Goal: Task Accomplishment & Management: Use online tool/utility

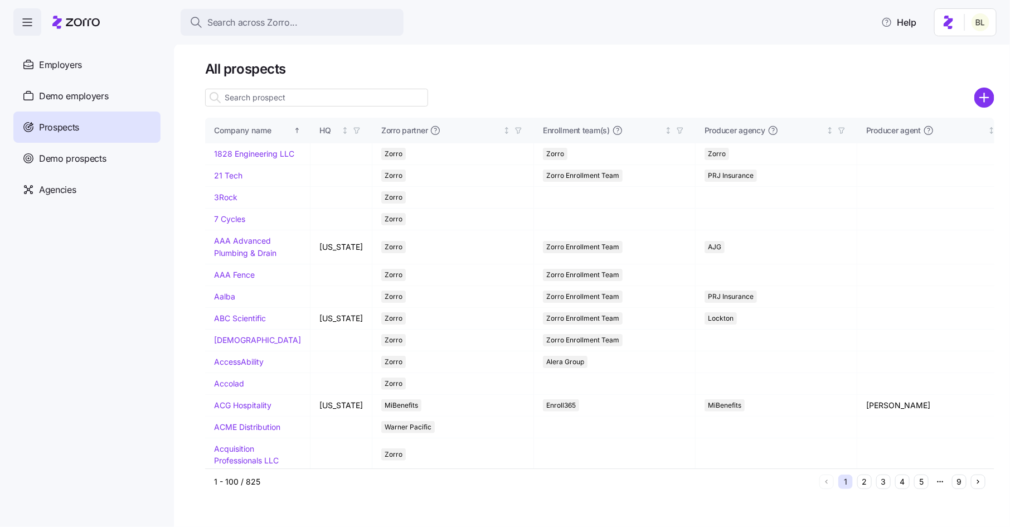
click at [274, 100] on input at bounding box center [316, 98] width 223 height 18
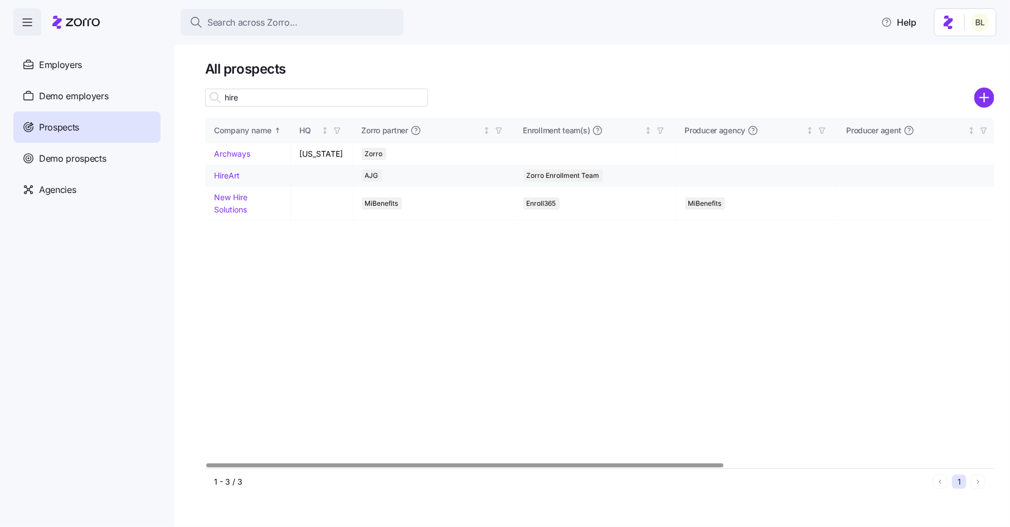
type input "hire"
click at [227, 180] on link "HireArt" at bounding box center [227, 175] width 26 height 9
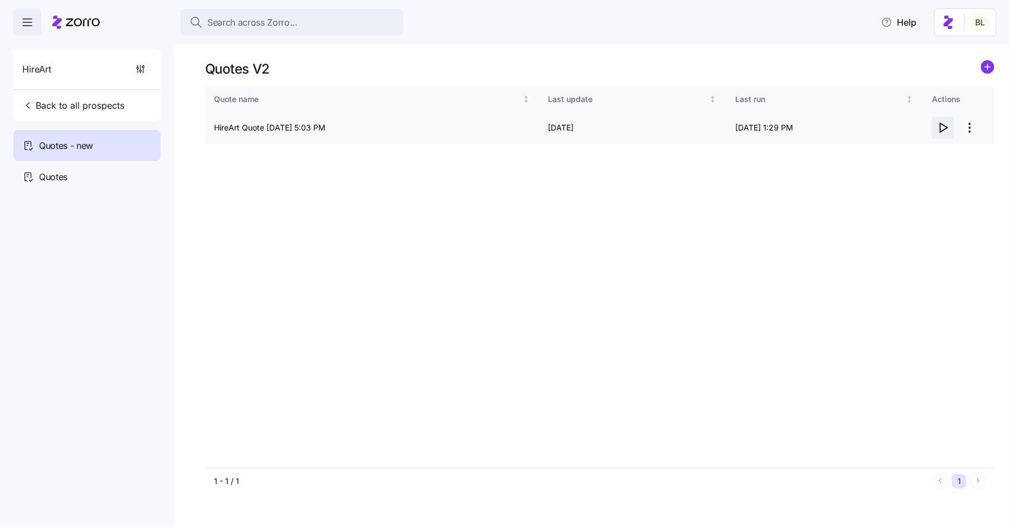
click at [945, 125] on icon "button" at bounding box center [944, 127] width 7 height 9
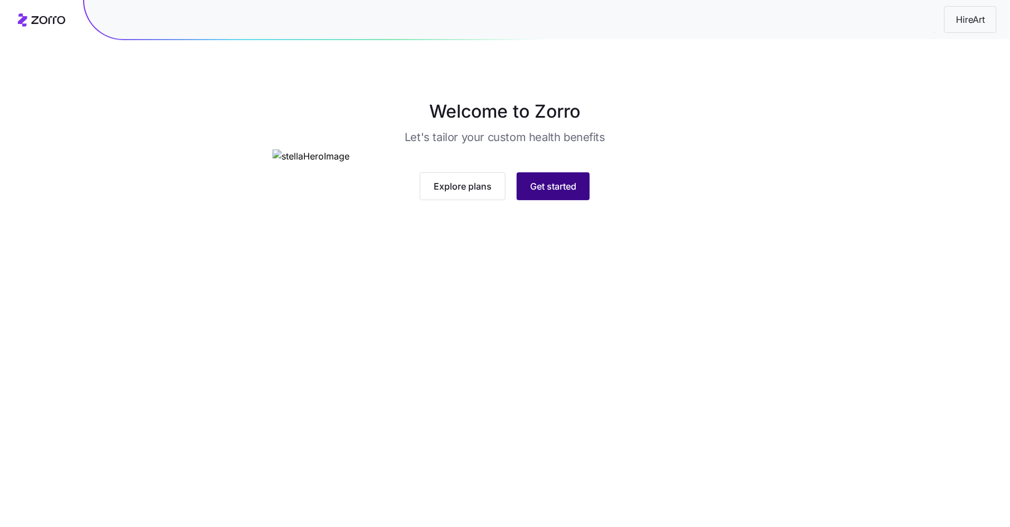
click at [565, 200] on button "Get started" at bounding box center [553, 186] width 73 height 28
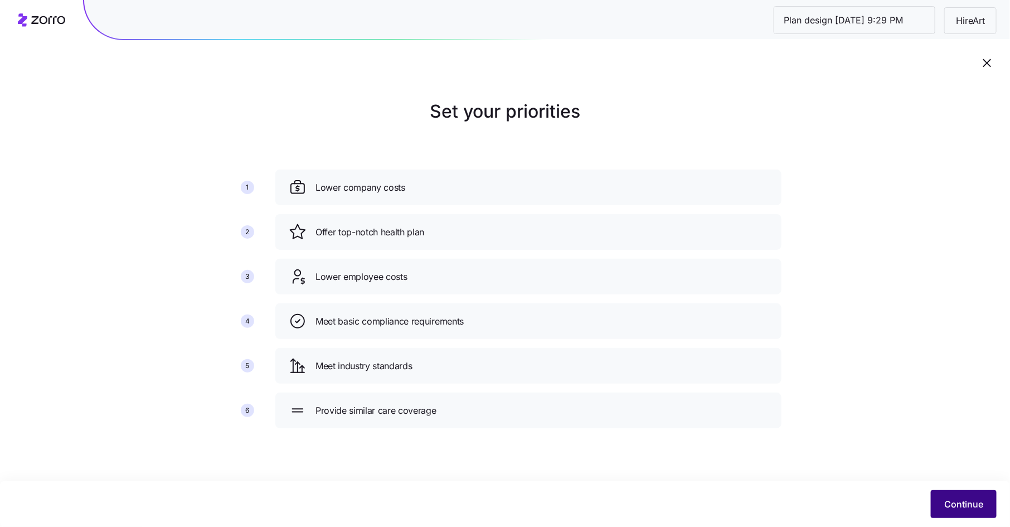
click at [979, 502] on span "Continue" at bounding box center [964, 503] width 39 height 13
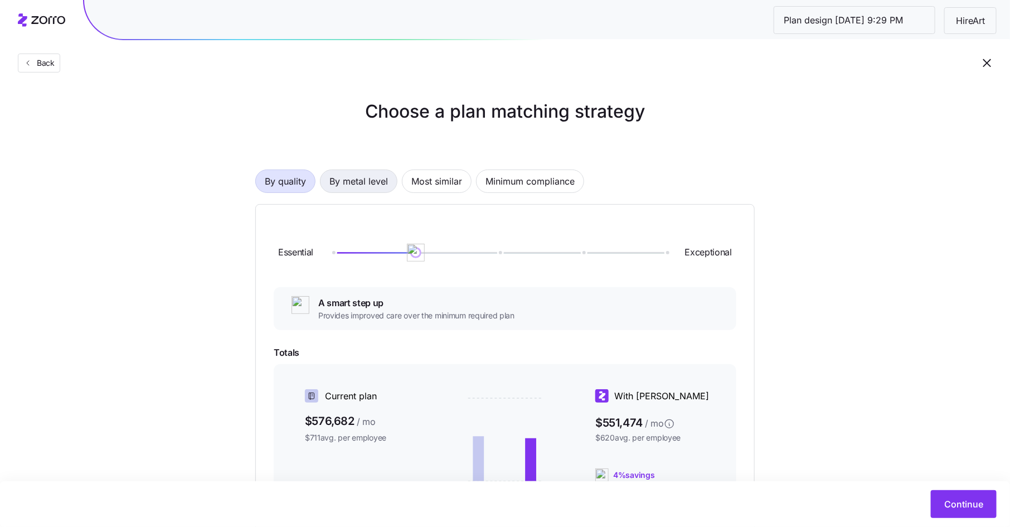
click at [367, 186] on span "By metal level" at bounding box center [359, 181] width 59 height 22
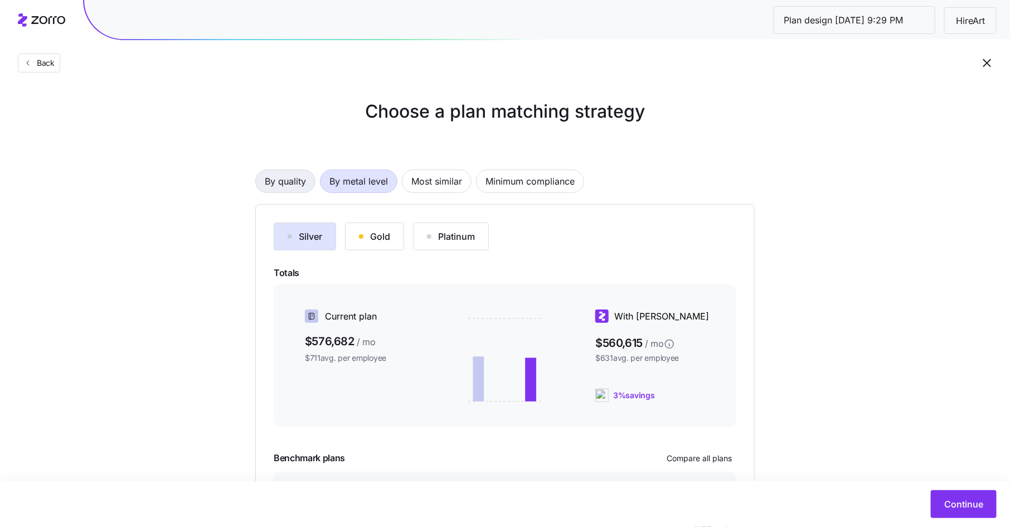
click at [289, 173] on span "By quality" at bounding box center [285, 181] width 41 height 22
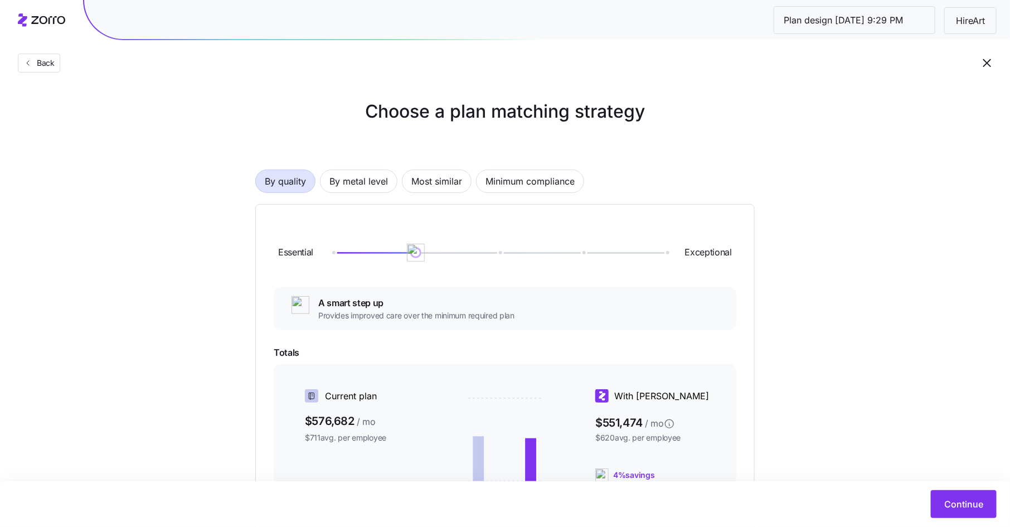
click at [498, 253] on div at bounding box center [498, 253] width 333 height 2
click at [420, 251] on div at bounding box center [498, 252] width 333 height 7
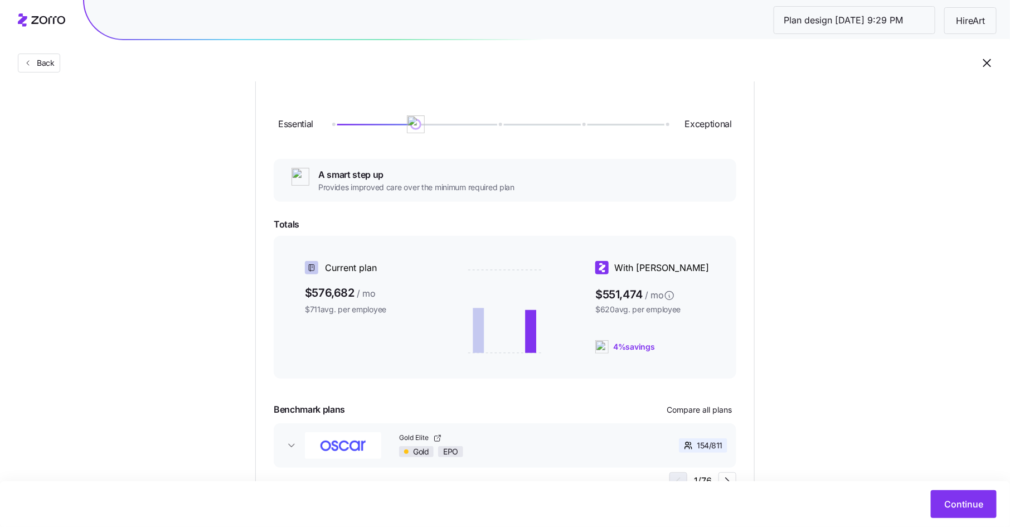
scroll to position [180, 0]
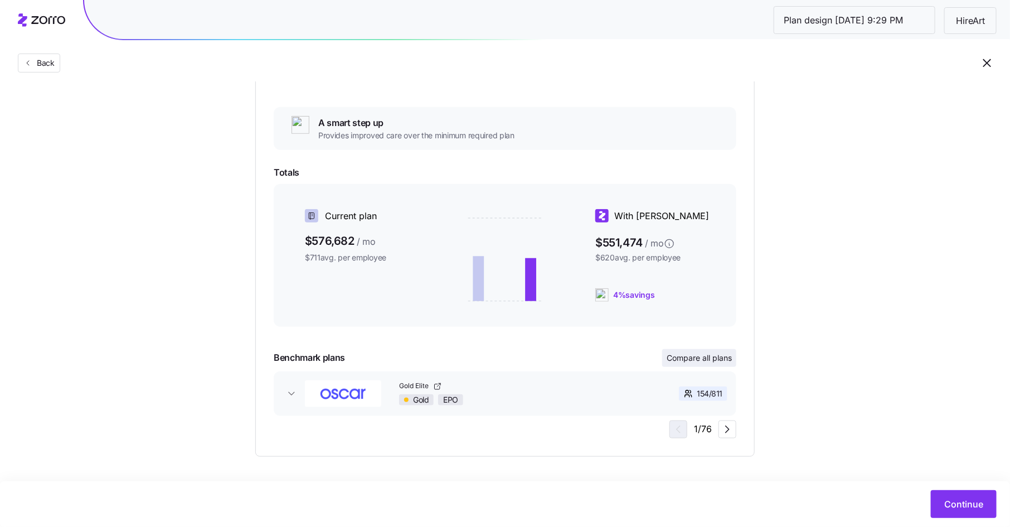
click at [709, 355] on span "Compare all plans" at bounding box center [699, 357] width 65 height 11
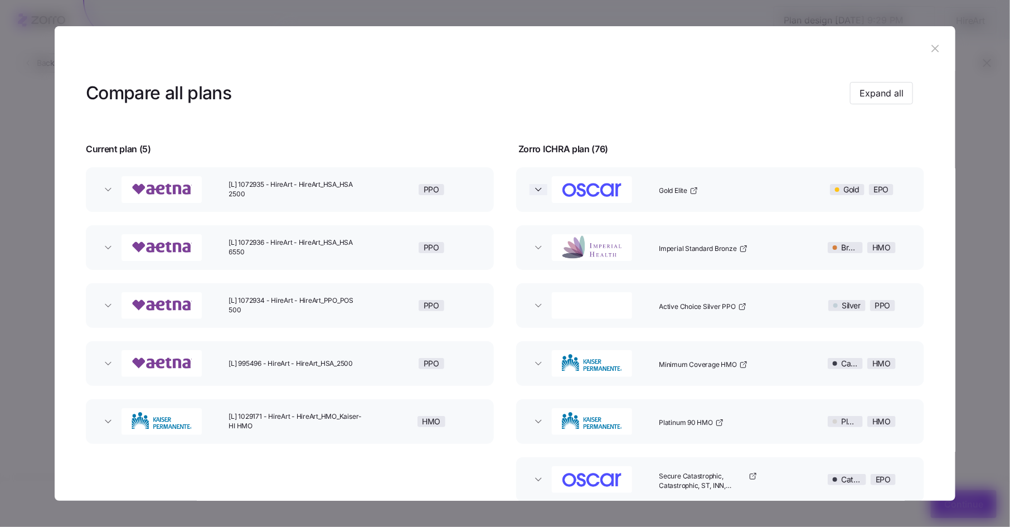
click at [533, 188] on icon "button" at bounding box center [538, 189] width 11 height 11
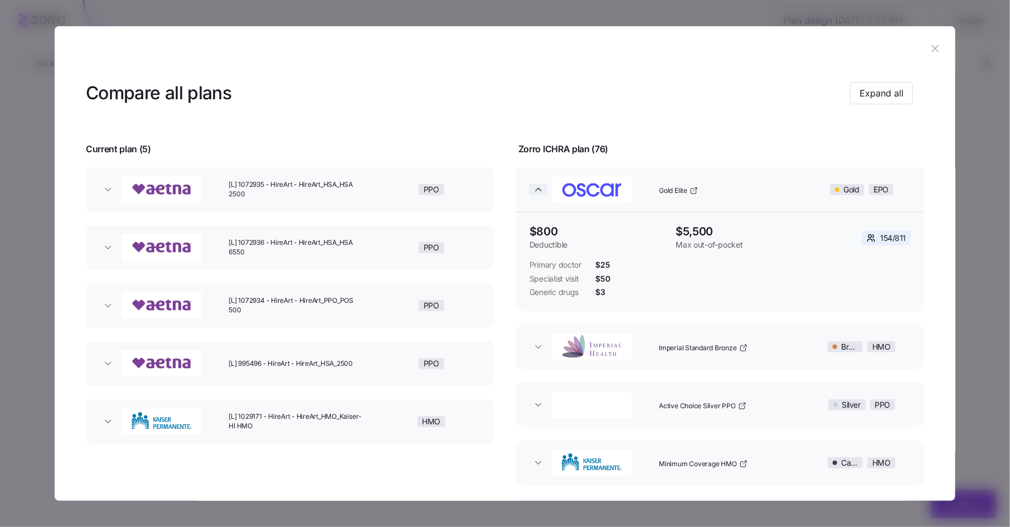
click at [533, 188] on icon "button" at bounding box center [538, 189] width 11 height 11
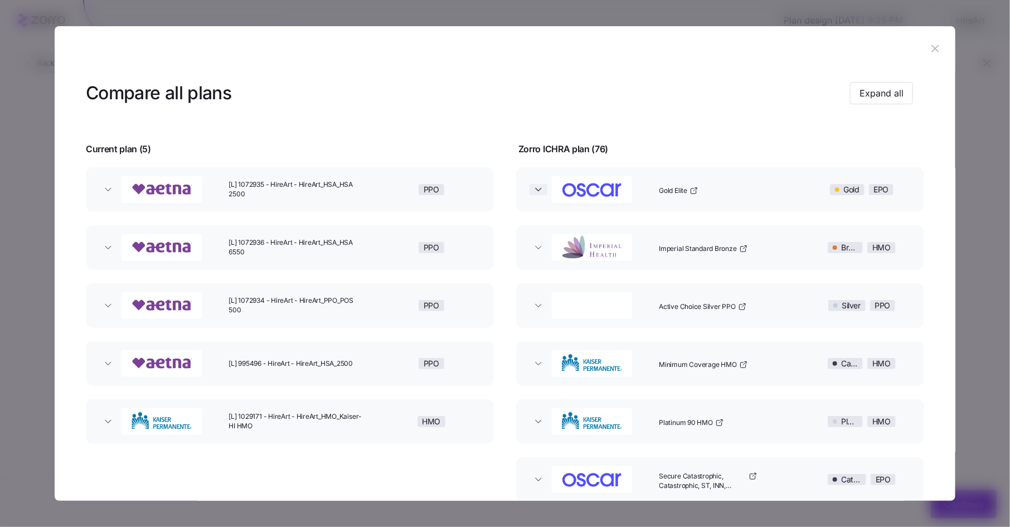
click at [536, 191] on icon "button" at bounding box center [538, 189] width 11 height 11
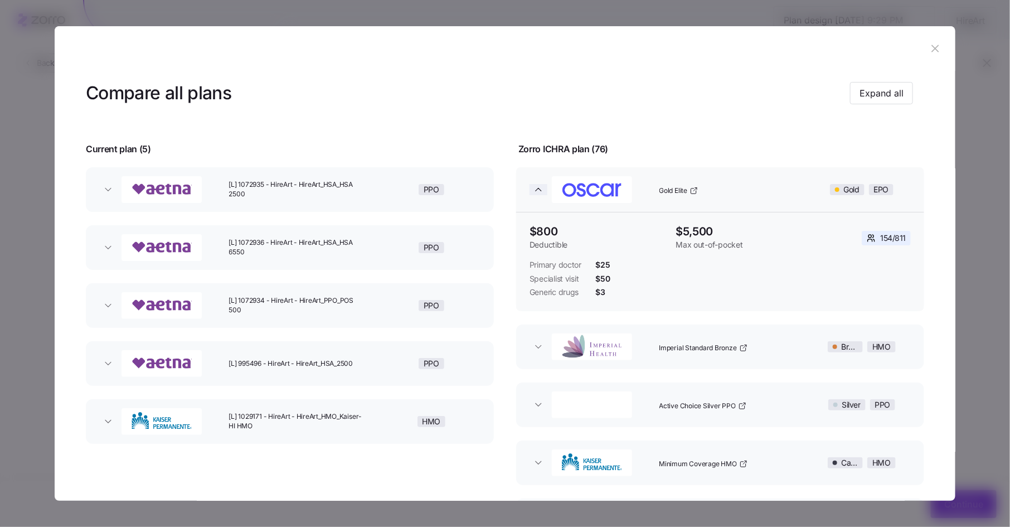
click at [536, 191] on icon "button" at bounding box center [538, 189] width 11 height 11
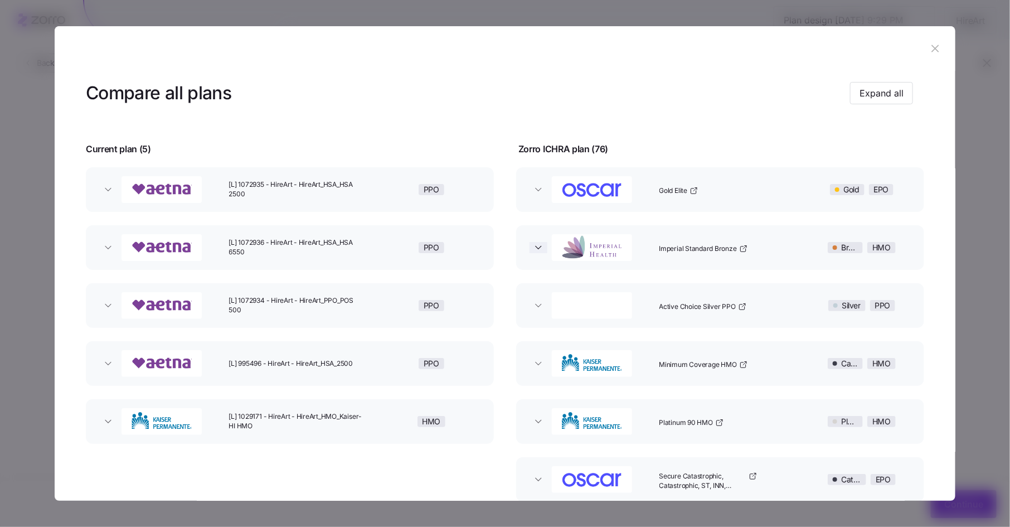
click at [538, 249] on icon "button" at bounding box center [538, 247] width 11 height 11
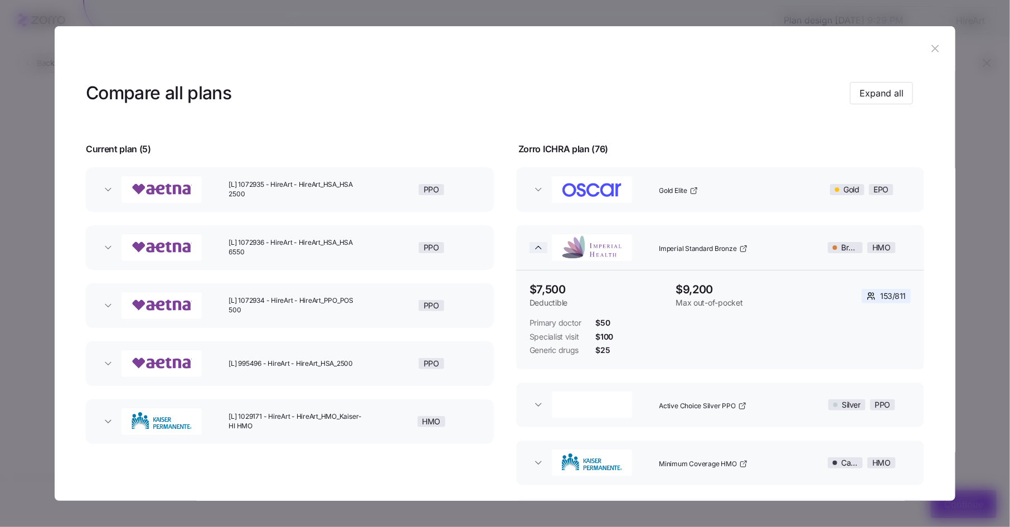
click at [538, 249] on icon "button" at bounding box center [539, 247] width 6 height 3
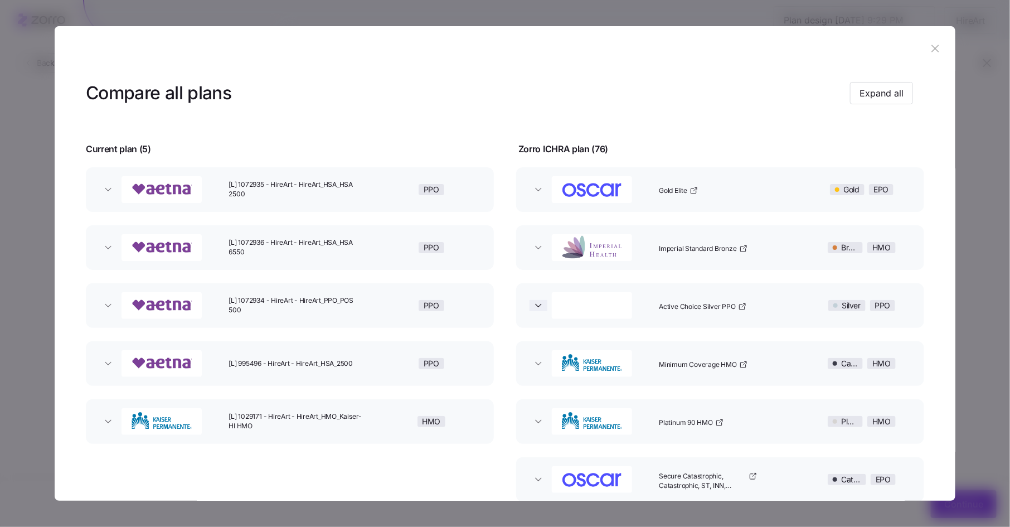
click at [535, 308] on icon "button" at bounding box center [538, 305] width 11 height 11
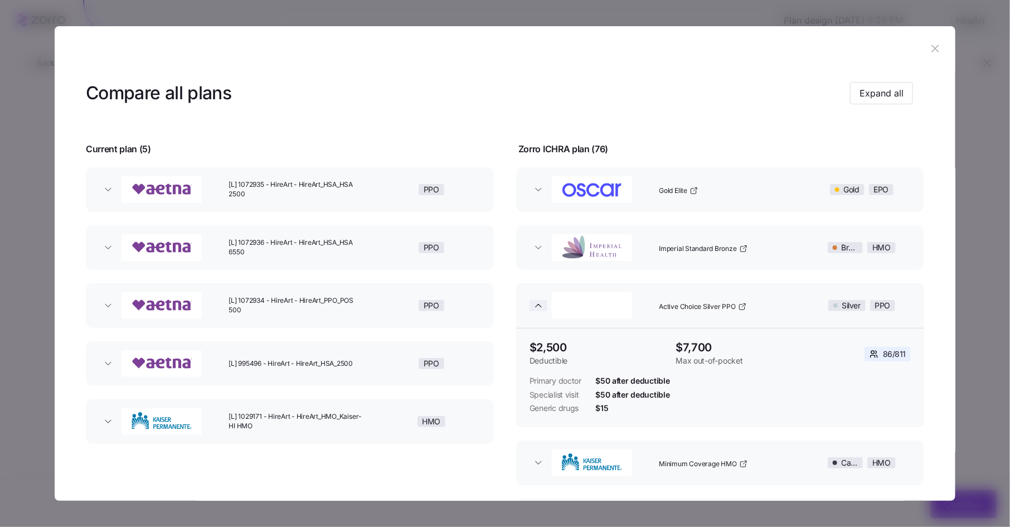
click at [536, 306] on icon "button" at bounding box center [539, 305] width 6 height 3
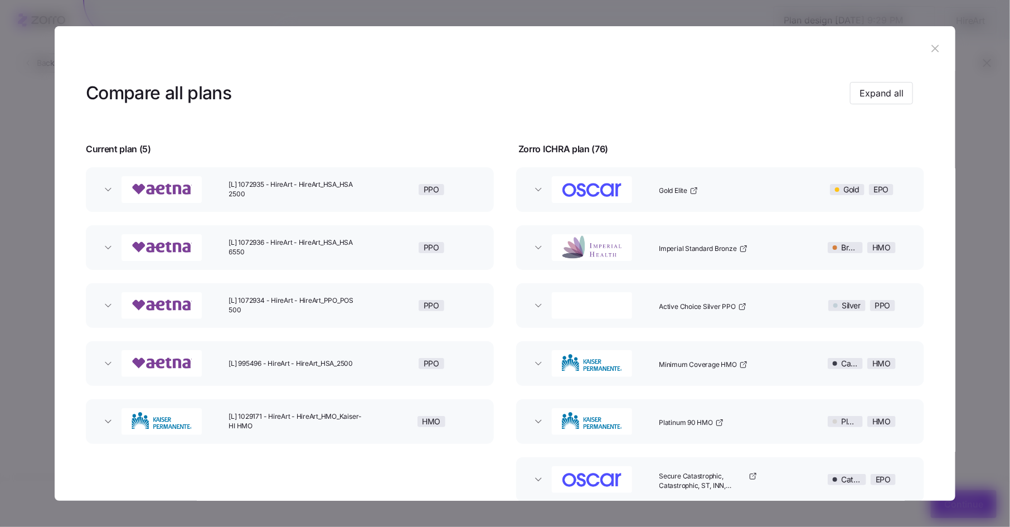
click at [929, 54] on icon "button" at bounding box center [935, 48] width 12 height 12
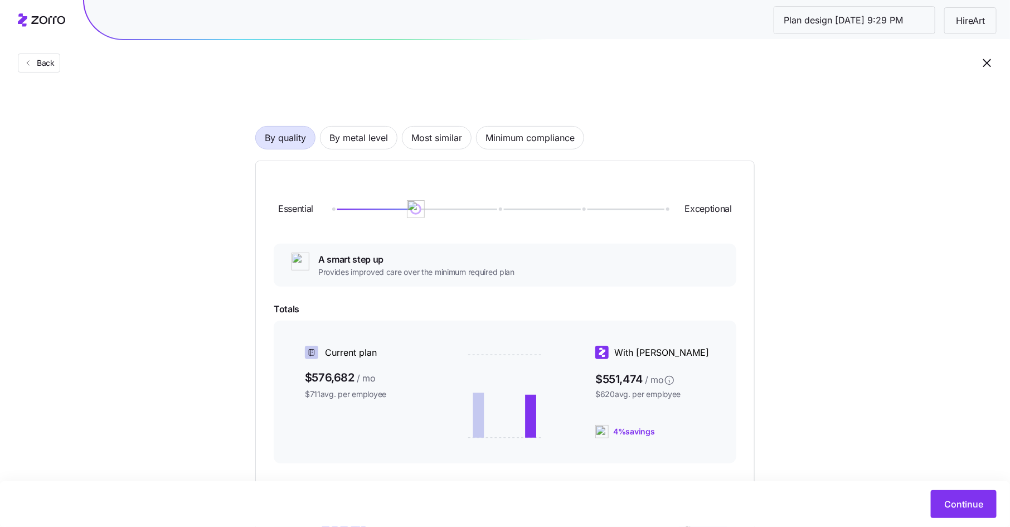
scroll to position [6, 0]
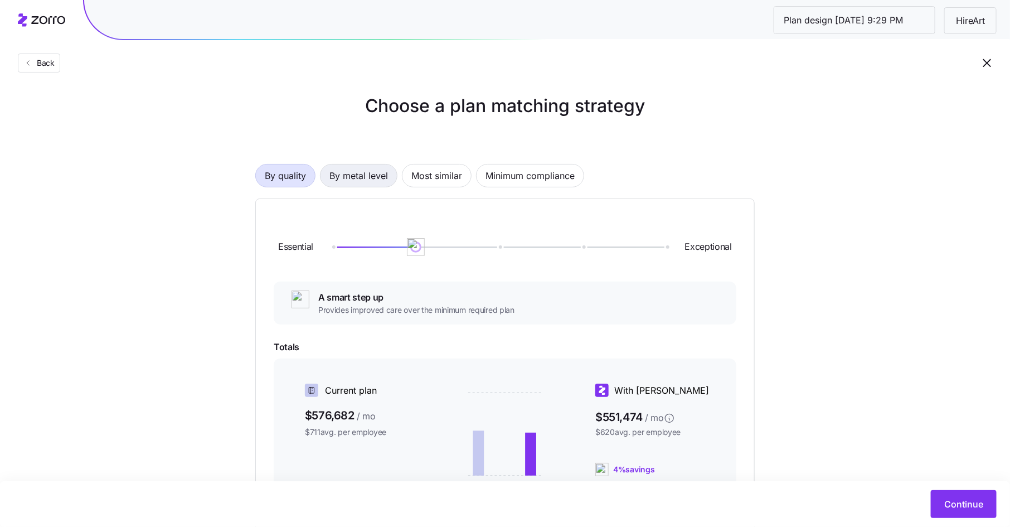
click at [364, 167] on span "By metal level" at bounding box center [359, 175] width 59 height 22
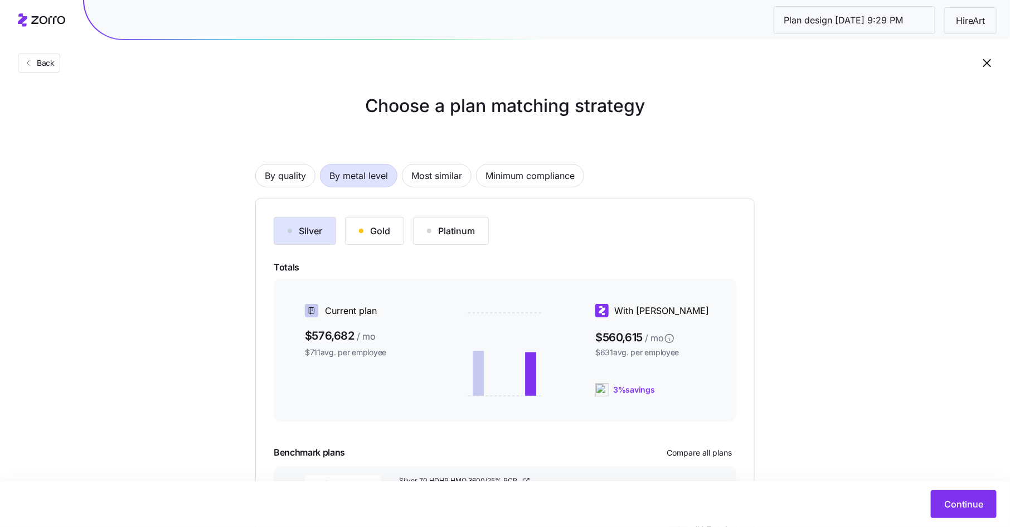
click at [388, 235] on div "Gold" at bounding box center [374, 230] width 31 height 13
click at [313, 237] on div "Silver" at bounding box center [305, 230] width 35 height 13
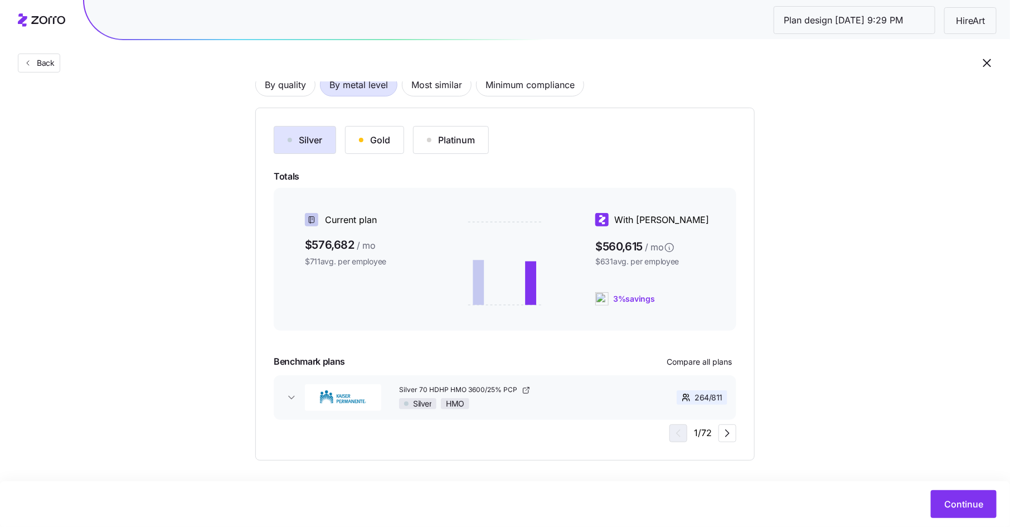
scroll to position [101, 0]
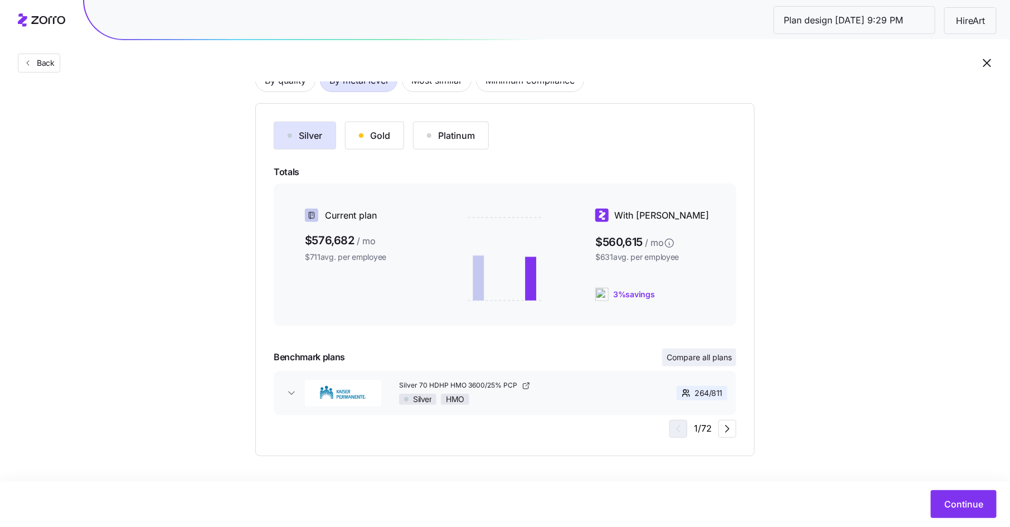
click at [704, 361] on span "Compare all plans" at bounding box center [699, 357] width 65 height 11
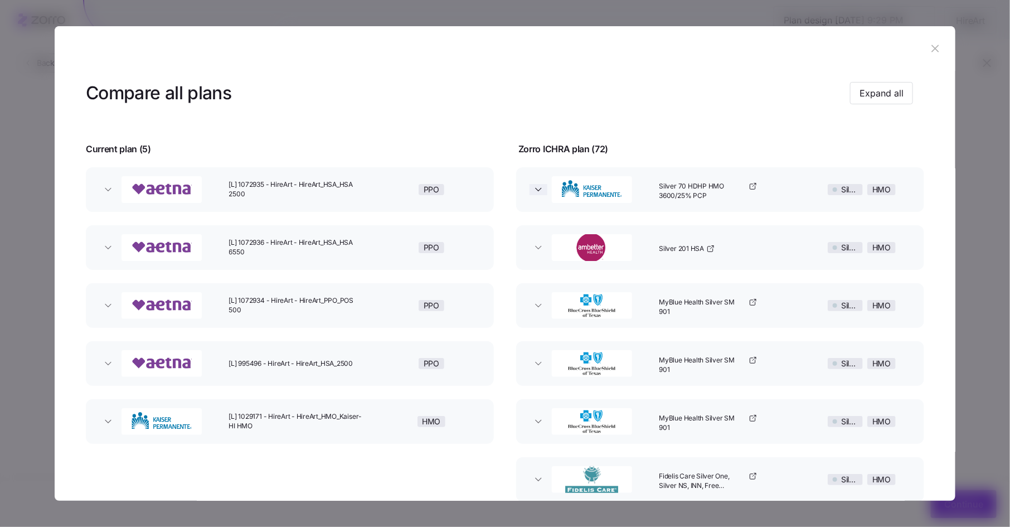
click at [531, 186] on span "button" at bounding box center [539, 189] width 18 height 11
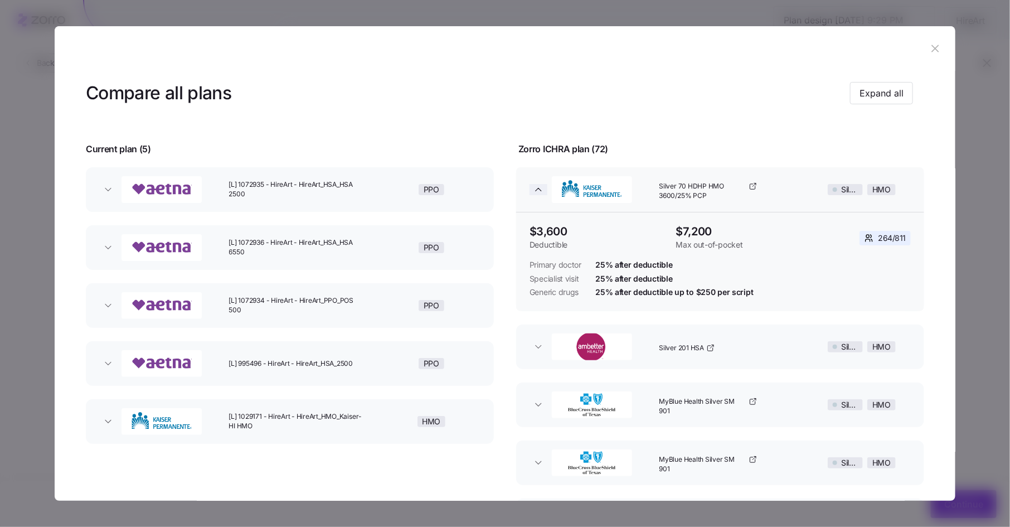
click at [533, 187] on icon "button" at bounding box center [538, 189] width 11 height 11
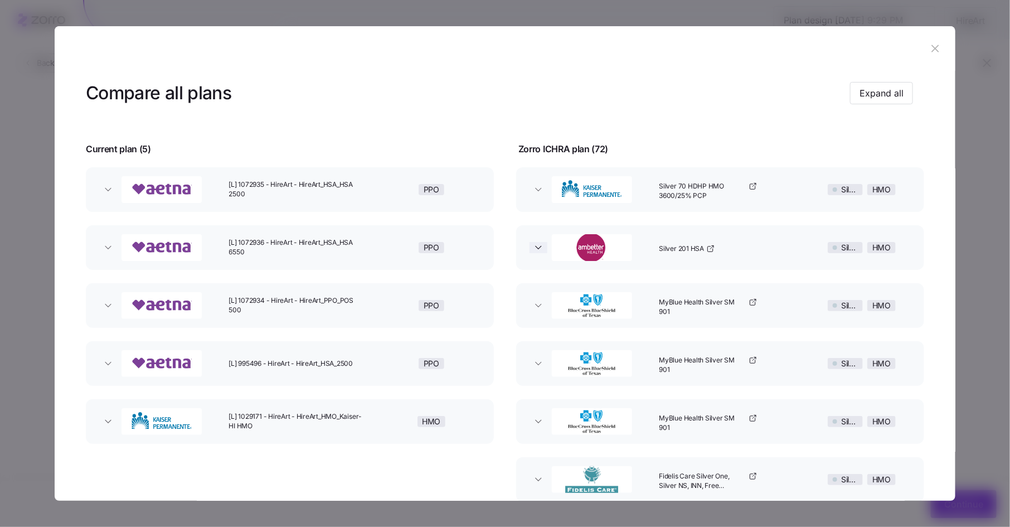
click at [536, 248] on icon "button" at bounding box center [539, 247] width 6 height 3
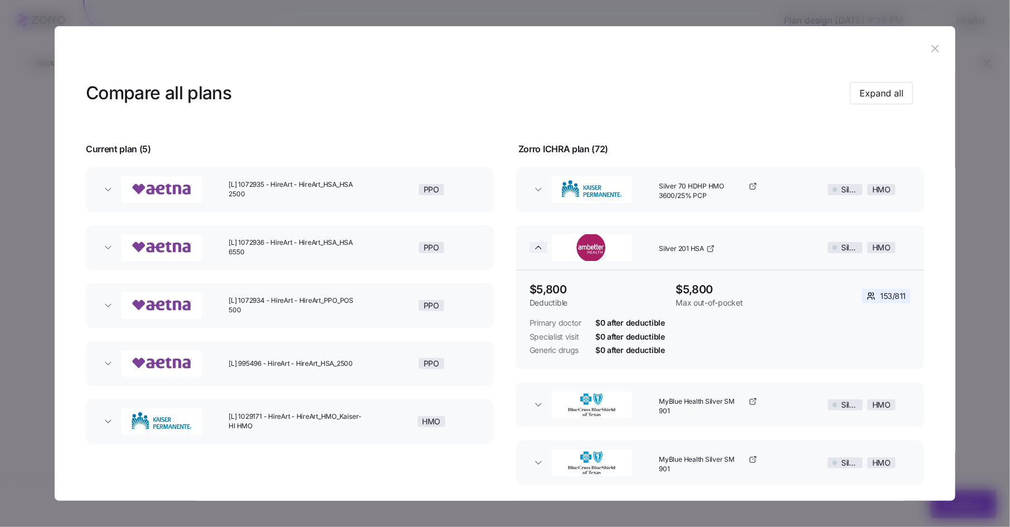
click at [536, 248] on icon "button" at bounding box center [539, 247] width 6 height 3
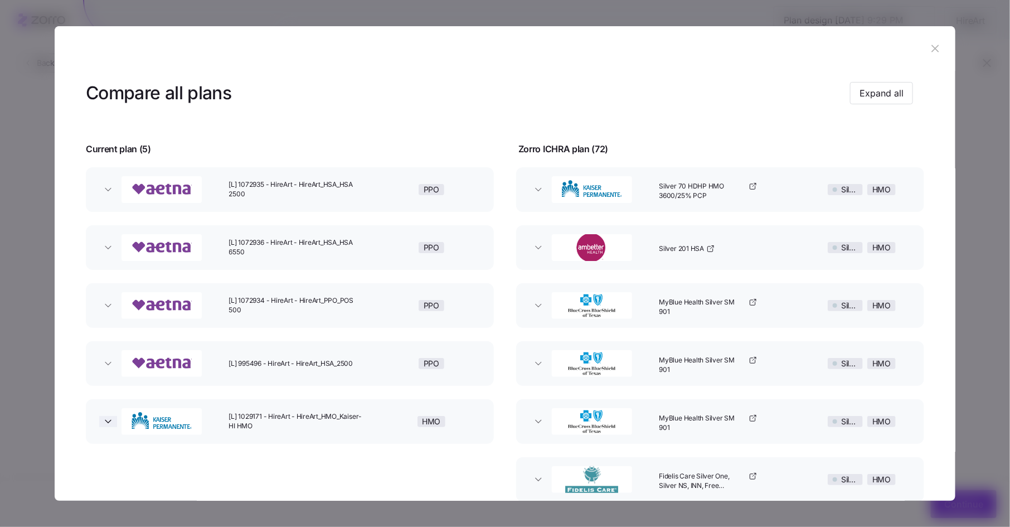
click at [109, 426] on icon "button" at bounding box center [108, 421] width 11 height 11
click at [110, 421] on icon "button" at bounding box center [108, 421] width 11 height 11
click at [106, 192] on icon "button" at bounding box center [108, 189] width 11 height 11
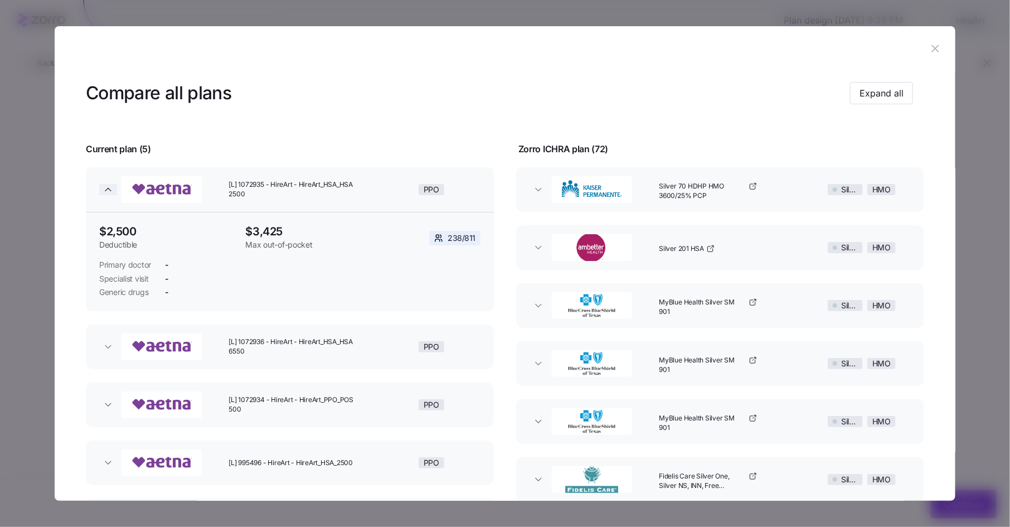
click at [109, 190] on icon "button" at bounding box center [108, 189] width 6 height 3
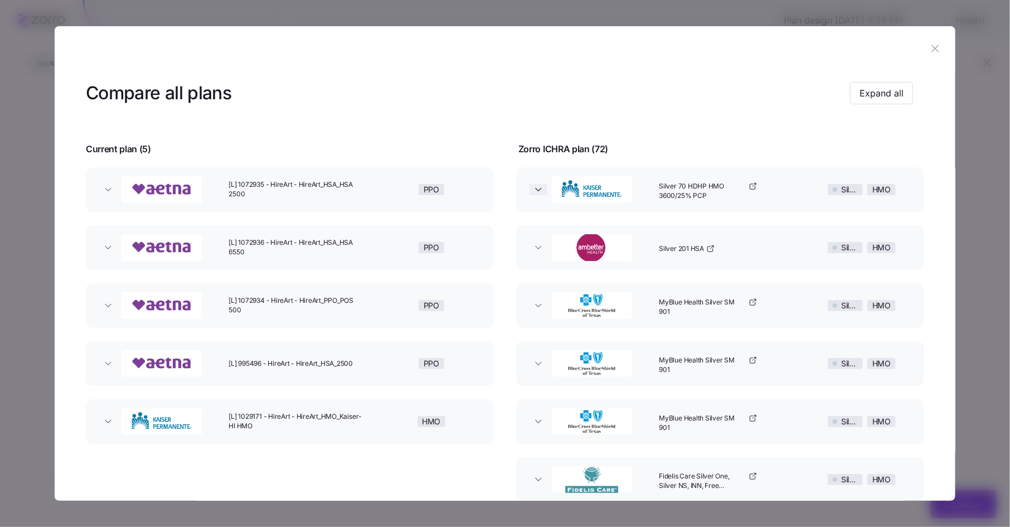
click at [536, 186] on icon "button" at bounding box center [538, 189] width 11 height 11
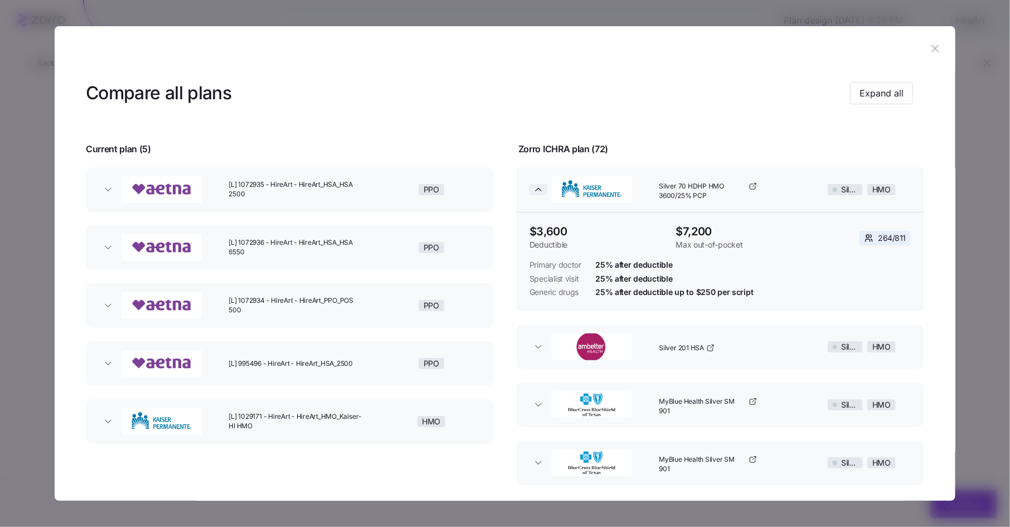
click at [536, 187] on icon "button" at bounding box center [538, 189] width 11 height 11
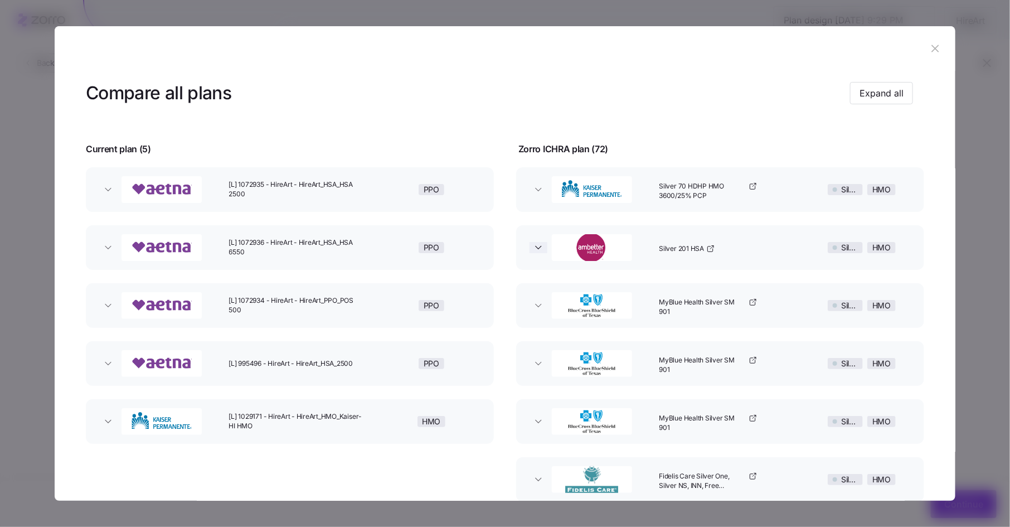
click at [541, 248] on icon "button" at bounding box center [538, 247] width 11 height 11
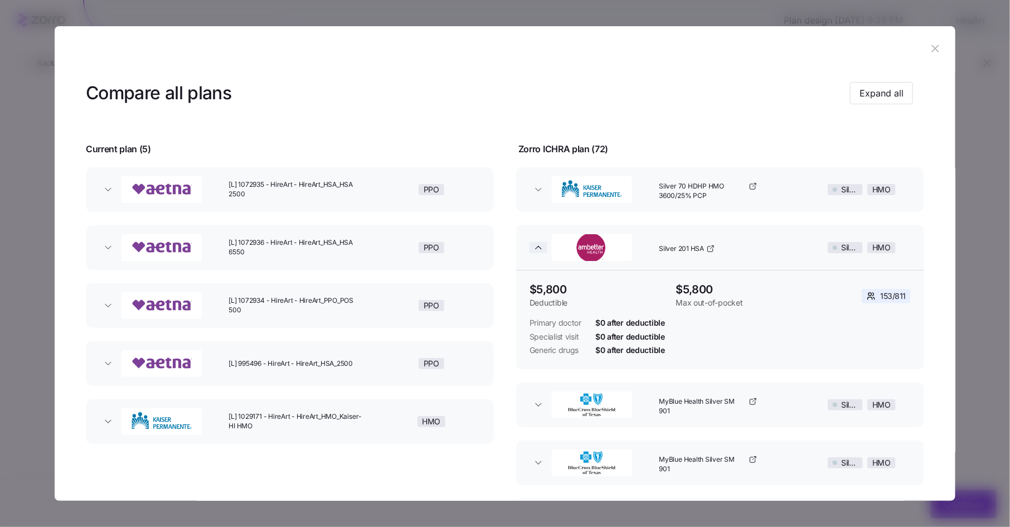
click at [537, 248] on icon "button" at bounding box center [539, 247] width 6 height 3
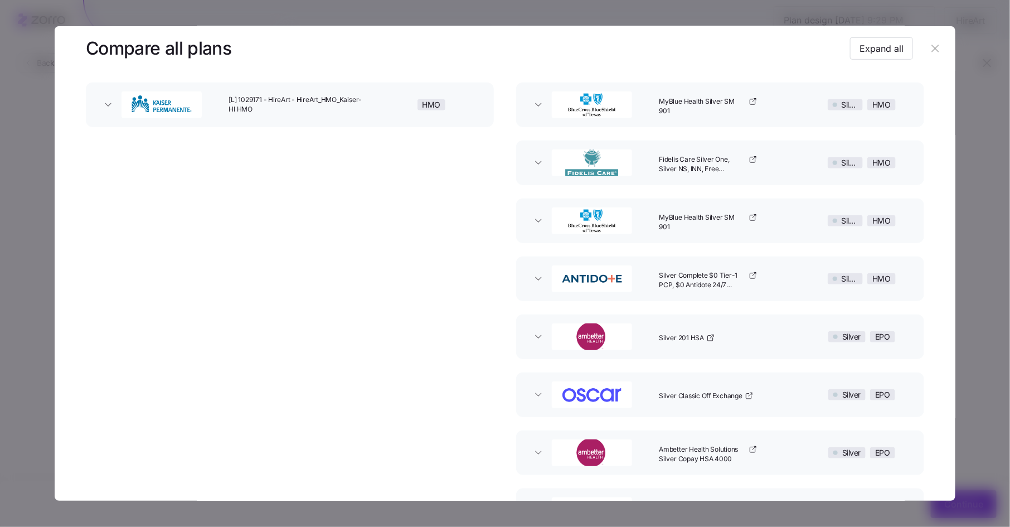
scroll to position [0, 0]
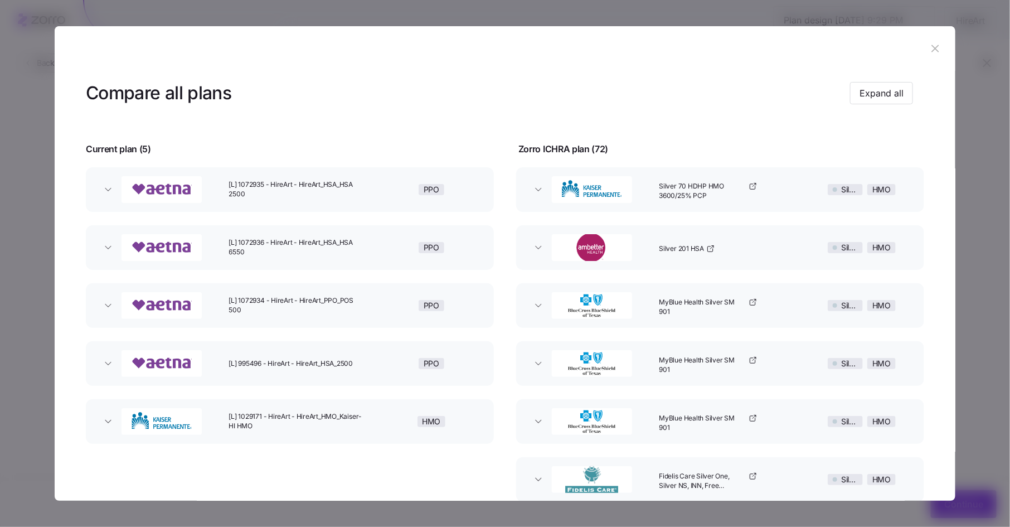
click at [928, 58] on header at bounding box center [505, 48] width 901 height 45
click at [930, 52] on icon "button" at bounding box center [935, 48] width 12 height 12
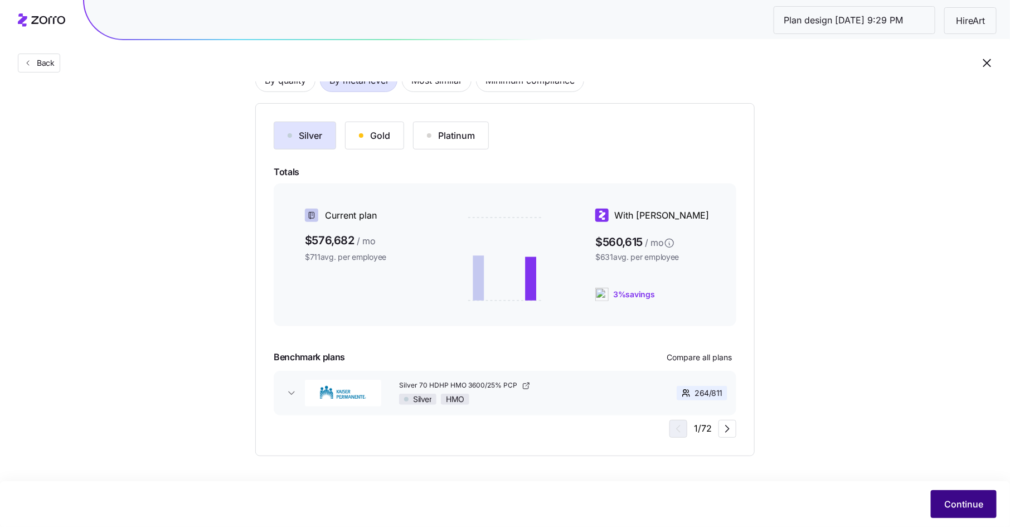
click at [964, 506] on span "Continue" at bounding box center [964, 503] width 39 height 13
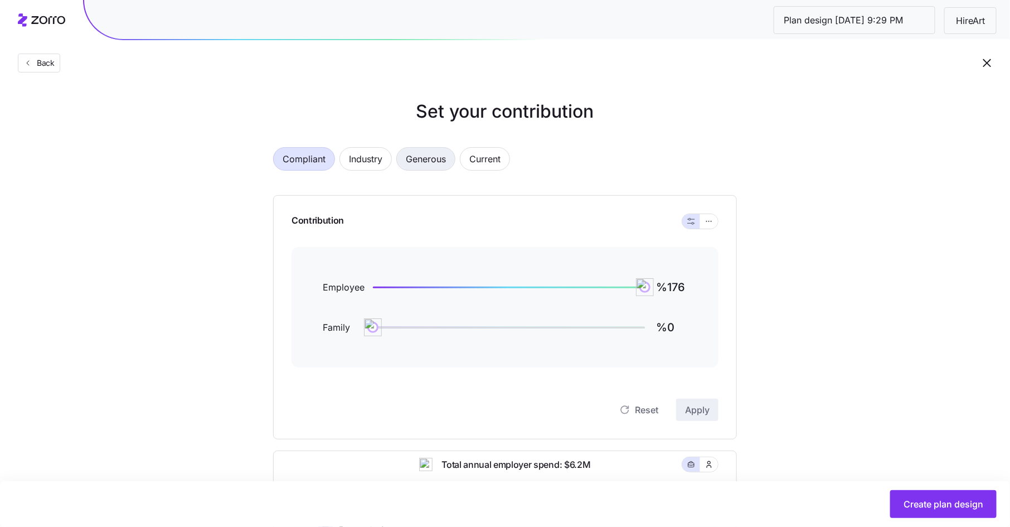
click at [447, 157] on button "Generous" at bounding box center [425, 158] width 59 height 23
click at [713, 219] on icon "button" at bounding box center [709, 221] width 8 height 13
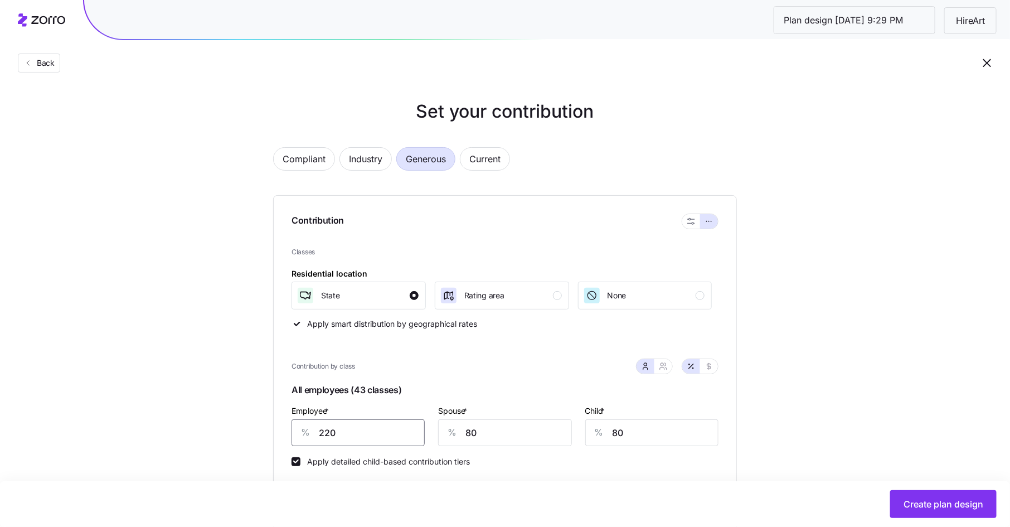
drag, startPoint x: 342, startPoint y: 432, endPoint x: 311, endPoint y: 432, distance: 31.2
click at [311, 432] on div "% 220" at bounding box center [358, 432] width 133 height 27
type input "73"
type input "56"
type input "63"
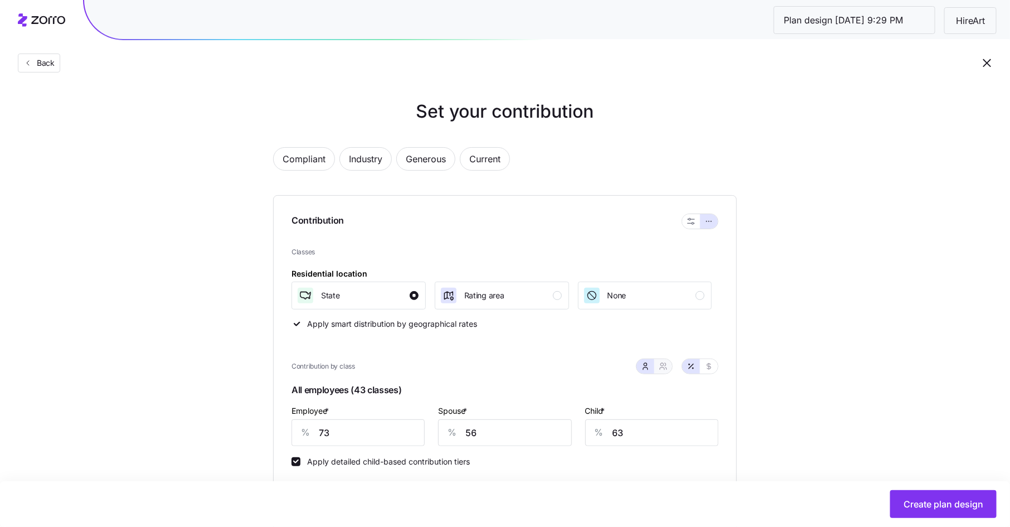
click at [668, 367] on icon "button" at bounding box center [663, 366] width 9 height 9
type input "65"
type input "68"
click at [648, 366] on icon "button" at bounding box center [645, 366] width 9 height 9
type input "56"
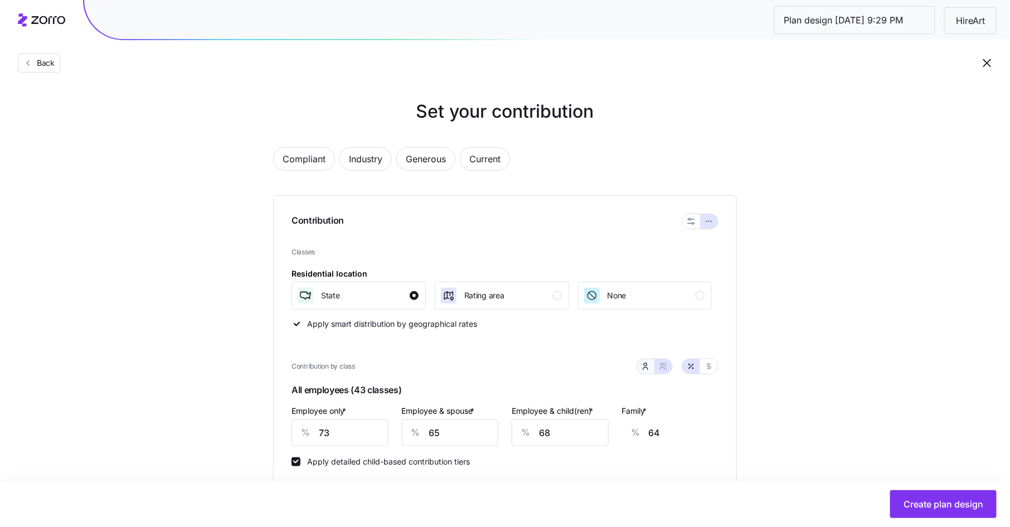
type input "63"
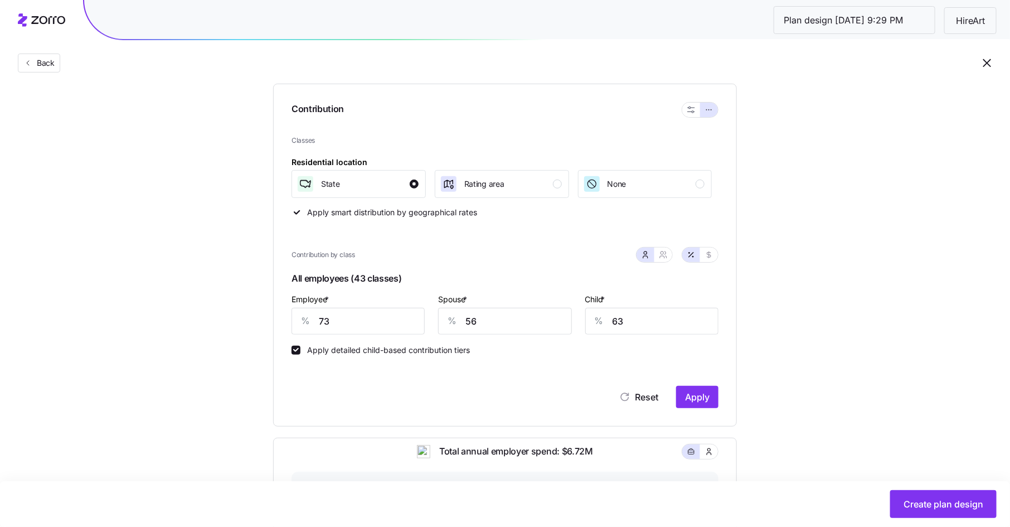
scroll to position [207, 0]
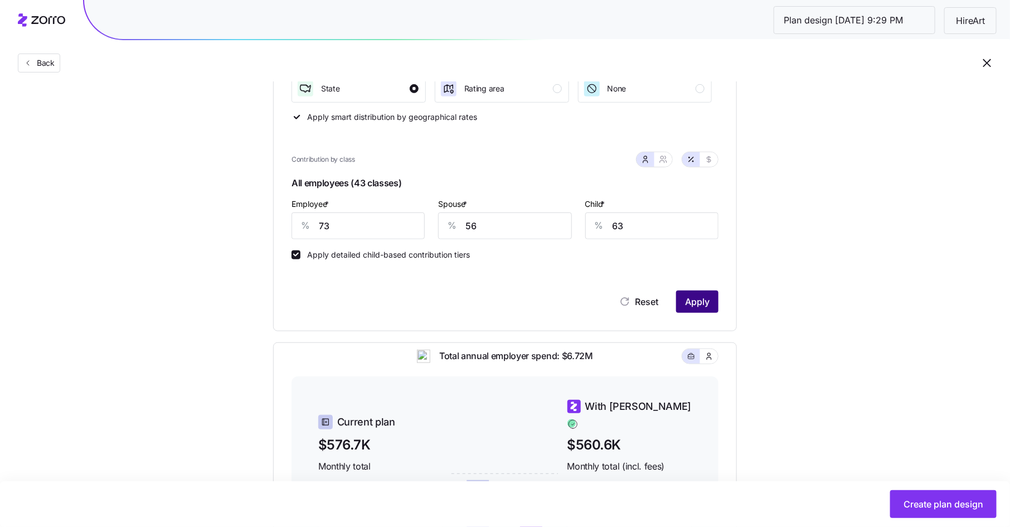
click at [704, 306] on span "Apply" at bounding box center [697, 301] width 25 height 13
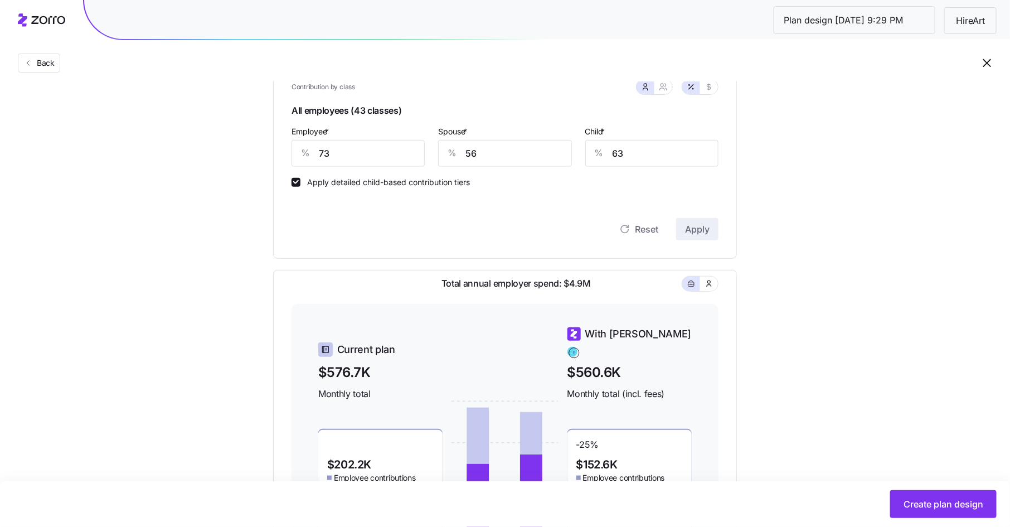
scroll to position [137, 0]
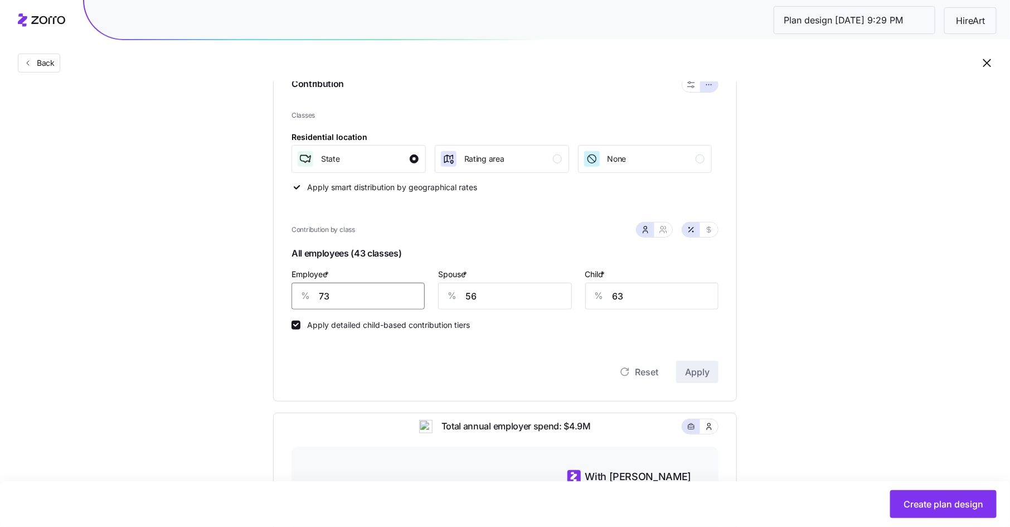
click at [353, 297] on input "73" at bounding box center [358, 296] width 133 height 27
type input "72"
type input "55"
type input "60"
click at [702, 367] on span "Apply" at bounding box center [697, 371] width 25 height 13
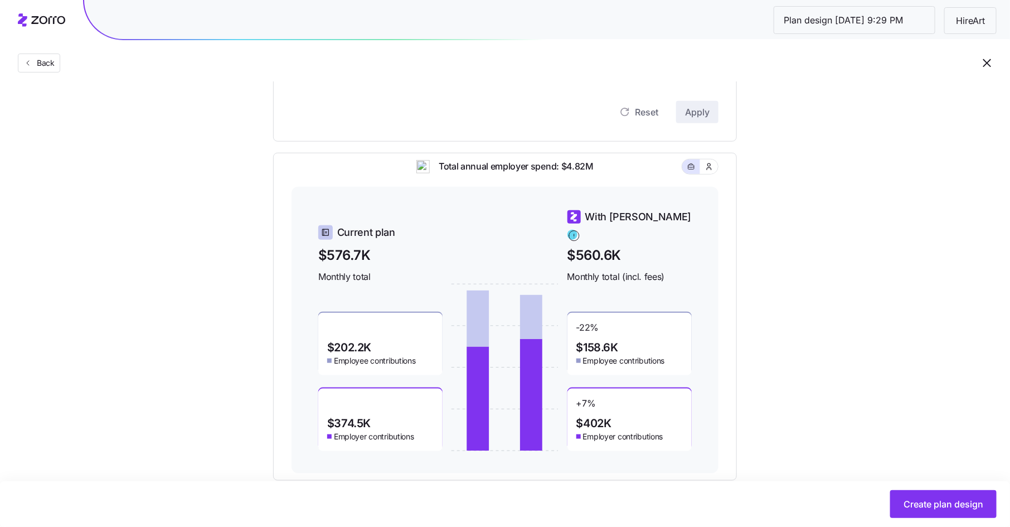
scroll to position [408, 0]
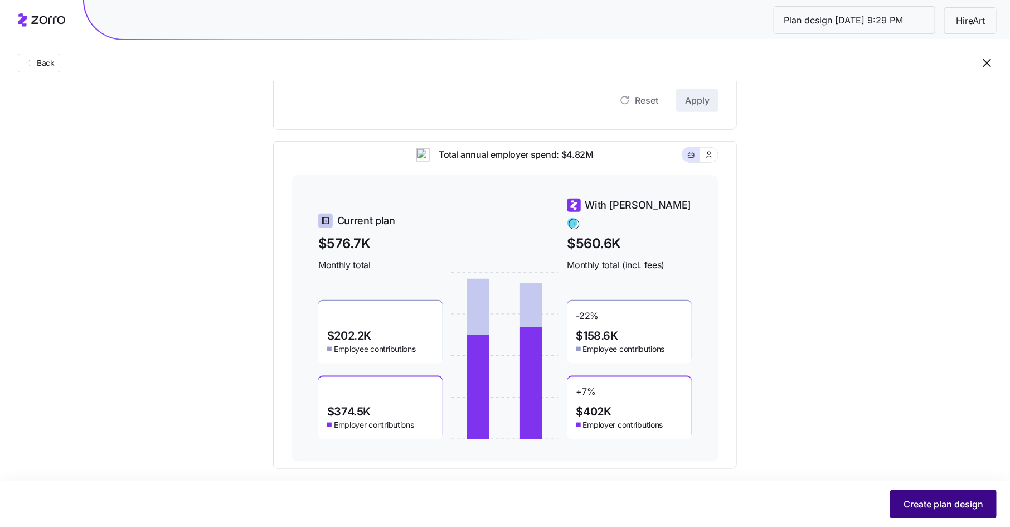
click at [936, 505] on span "Create plan design" at bounding box center [944, 503] width 80 height 13
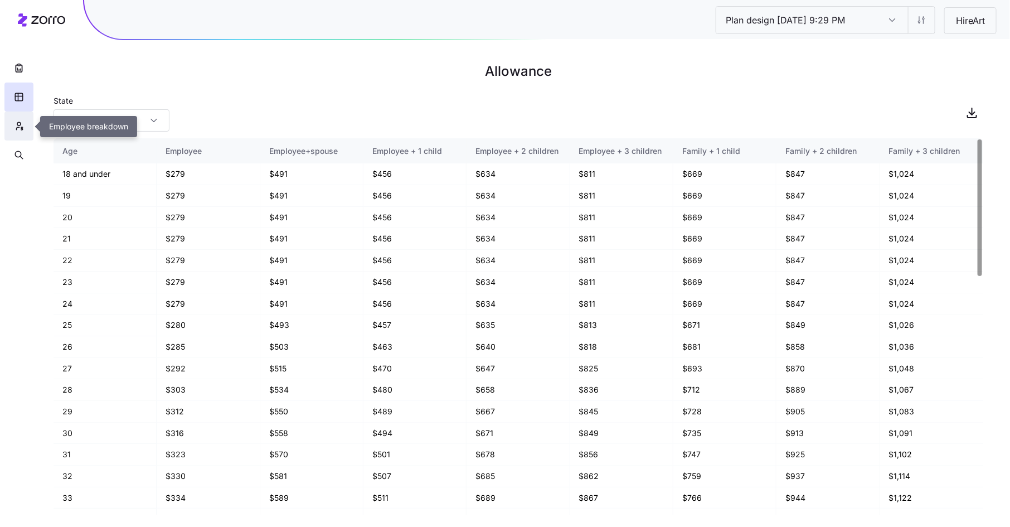
click at [18, 130] on icon "button" at bounding box center [19, 125] width 10 height 11
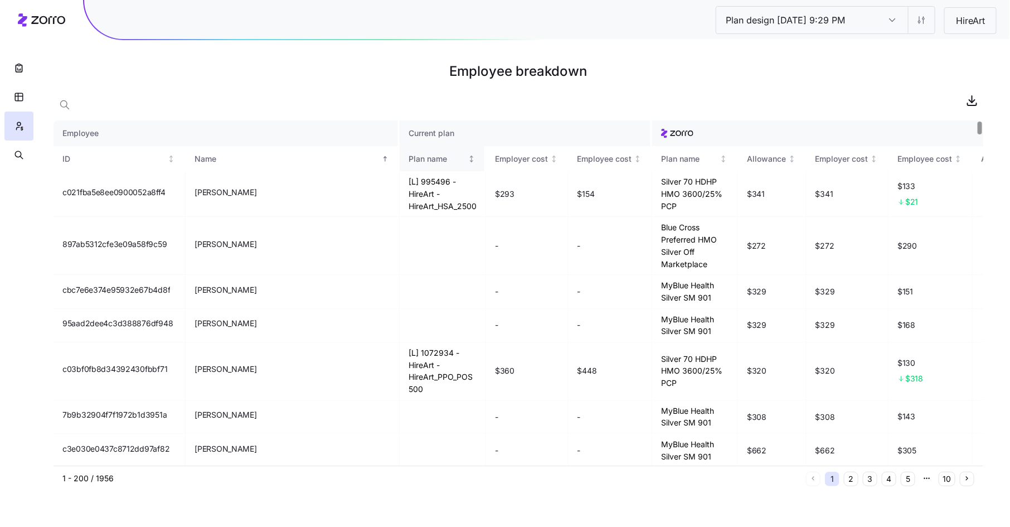
click at [409, 157] on div "Plan name" at bounding box center [437, 159] width 57 height 12
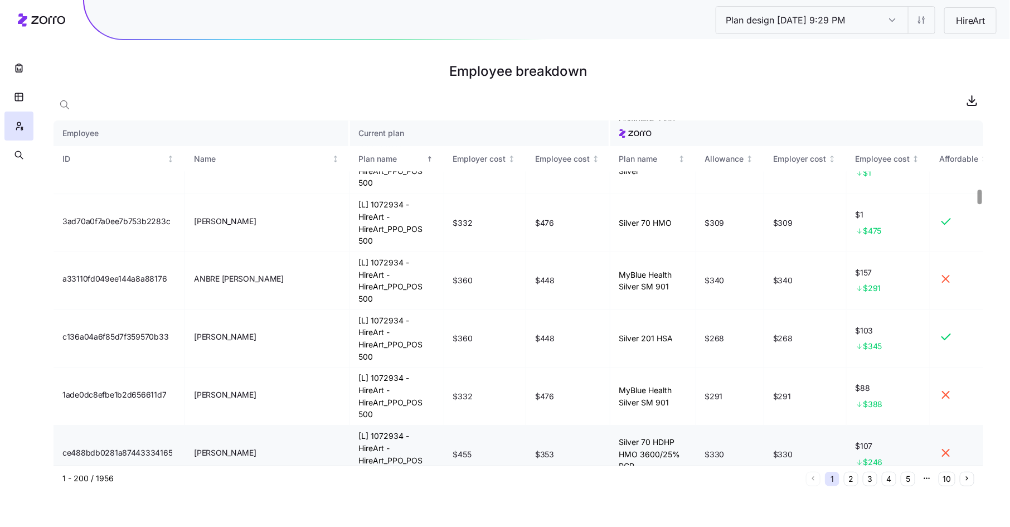
scroll to position [1694, 0]
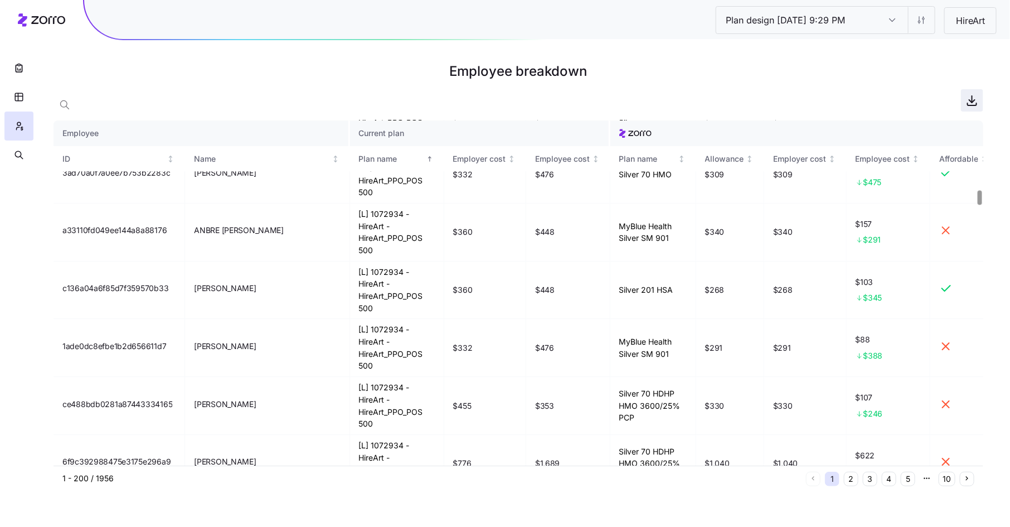
click at [974, 100] on icon "button" at bounding box center [972, 100] width 13 height 13
click at [21, 70] on icon "button" at bounding box center [18, 67] width 11 height 11
